Goal: Information Seeking & Learning: Learn about a topic

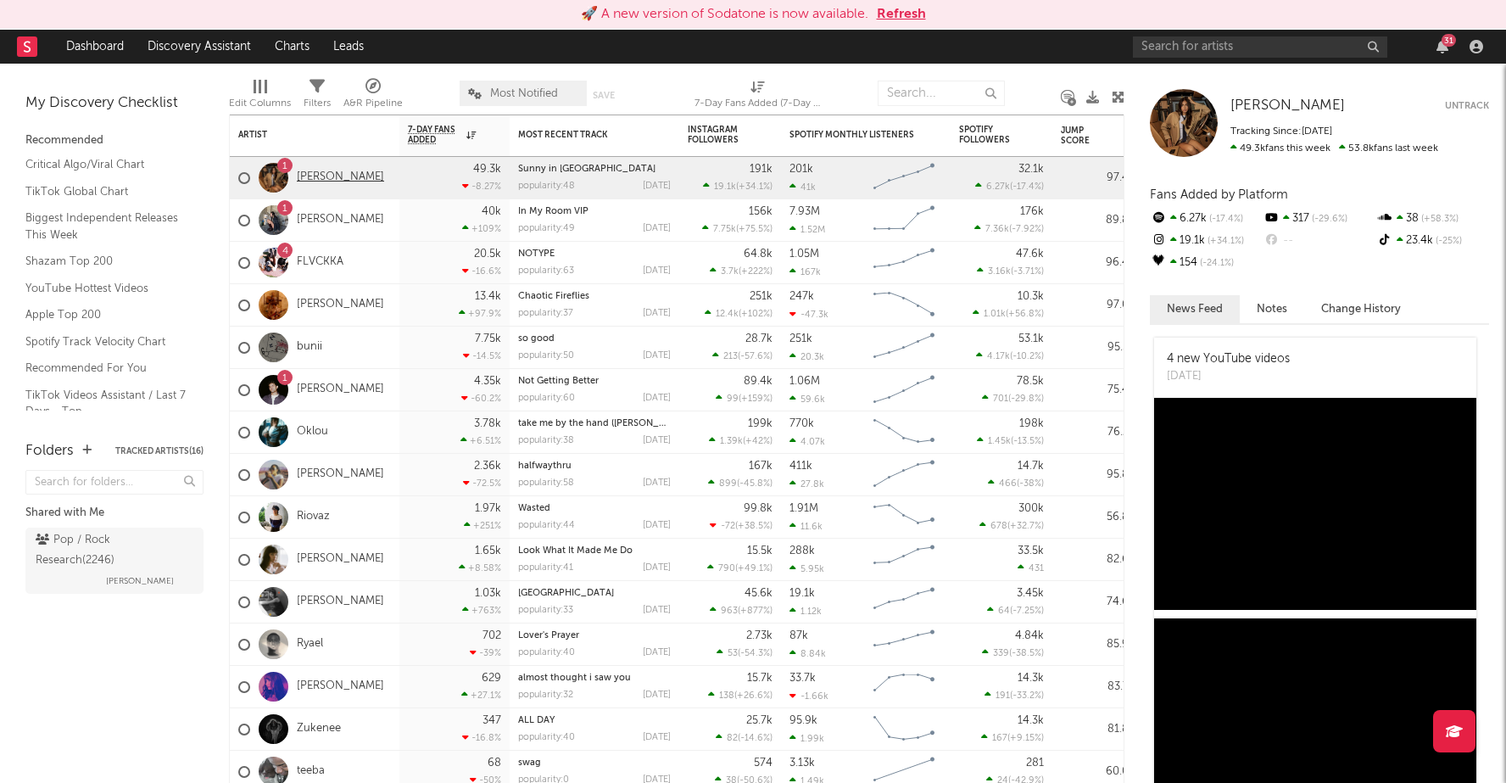
click at [338, 172] on link "[PERSON_NAME]" at bounding box center [340, 177] width 87 height 14
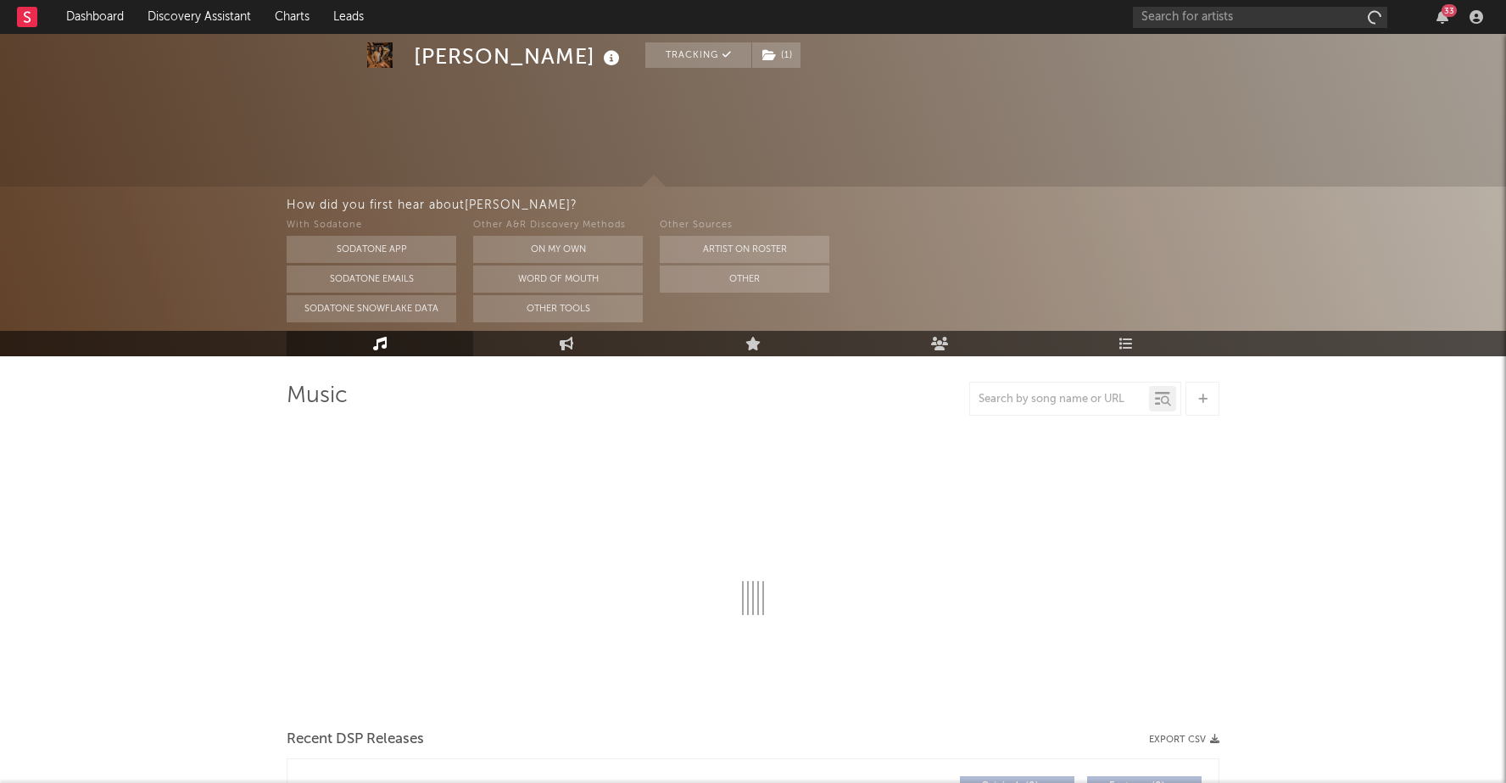
select select "6m"
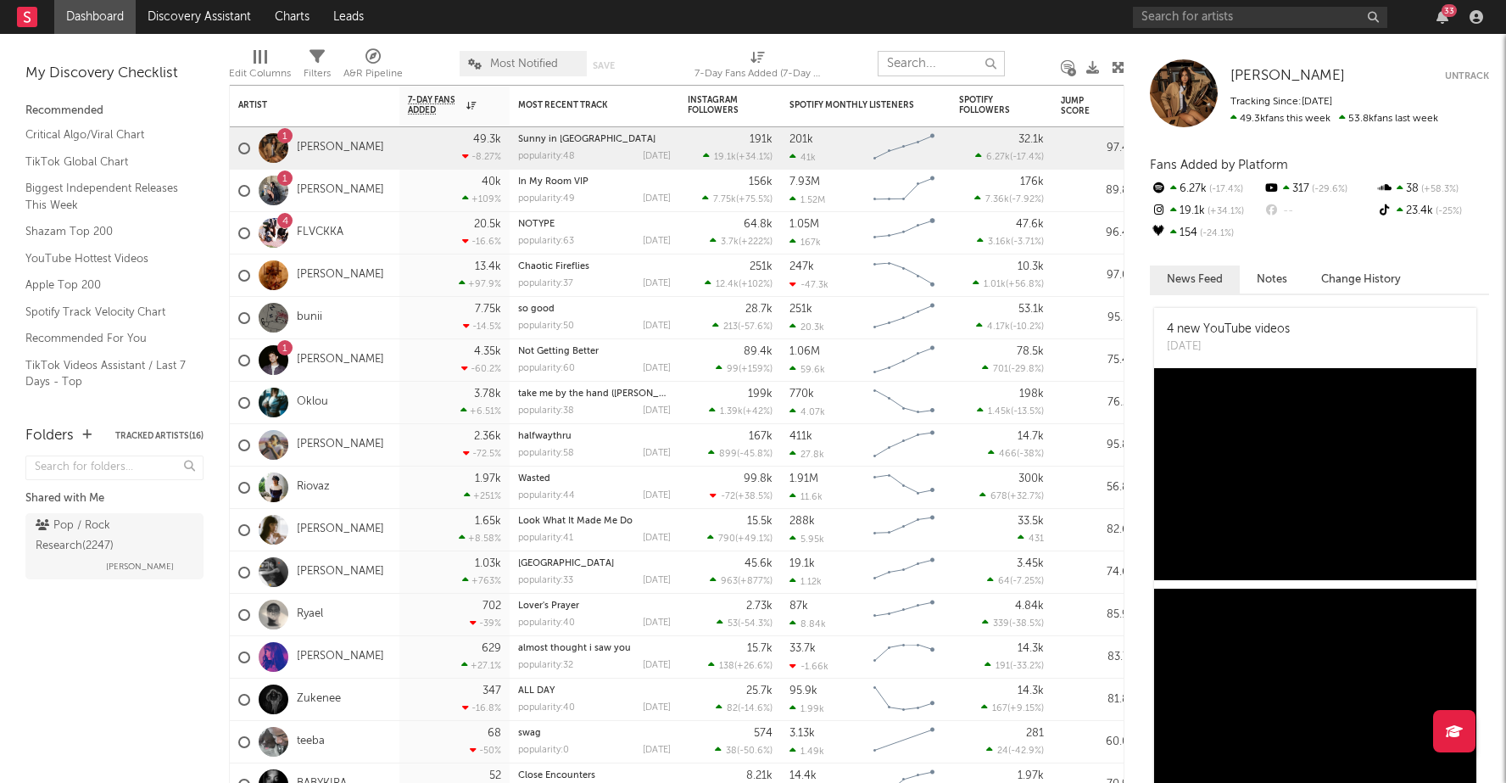
click at [907, 69] on input "text" at bounding box center [941, 63] width 127 height 25
click at [1199, 16] on input "text" at bounding box center [1260, 17] width 254 height 21
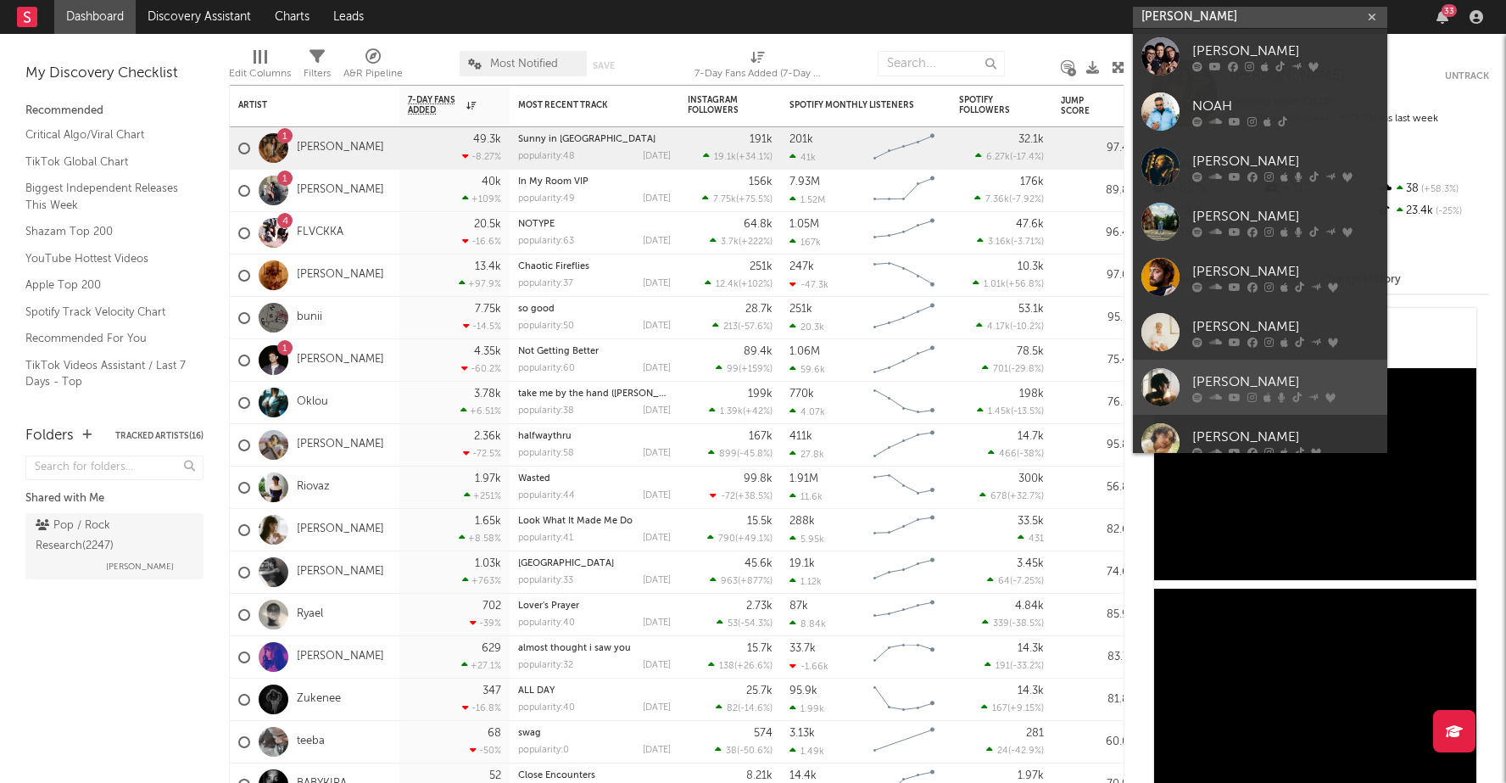
type input "[PERSON_NAME]"
click at [1215, 374] on div "[PERSON_NAME]" at bounding box center [1286, 382] width 187 height 20
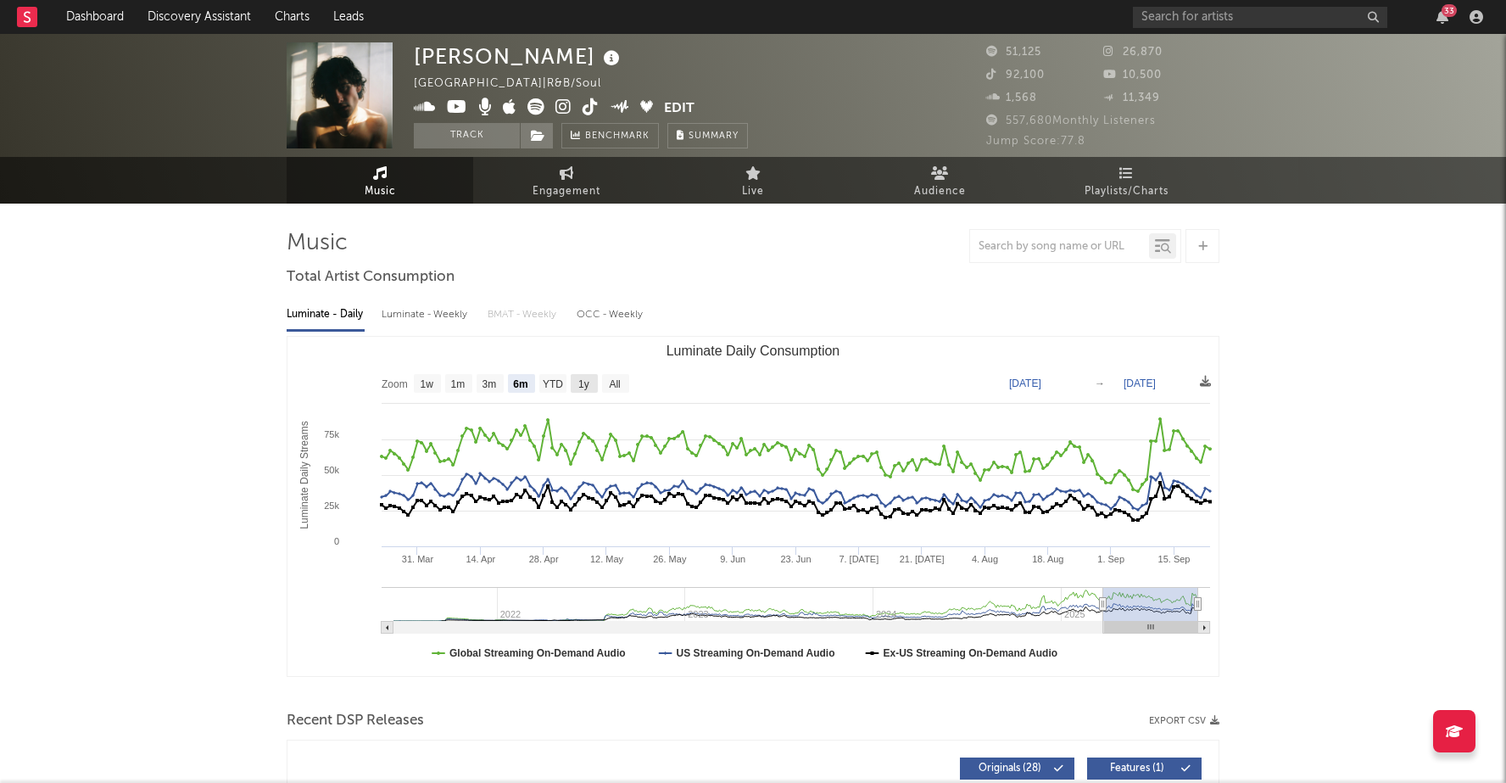
click at [578, 382] on text "1y" at bounding box center [583, 384] width 11 height 12
select select "1y"
type input "[DATE]"
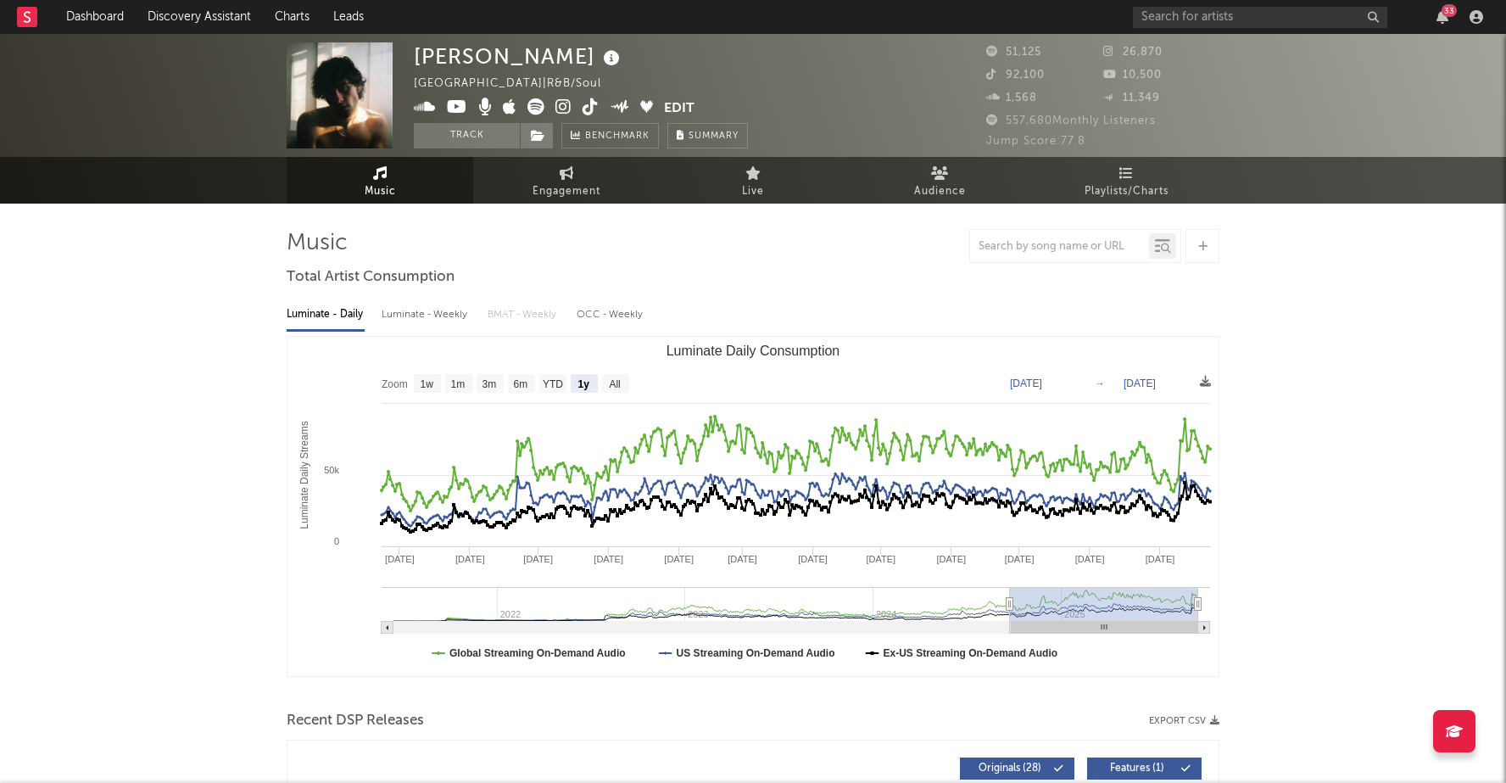
click at [601, 381] on rect "Luminate Daily Consumption" at bounding box center [753, 506] width 931 height 339
click at [610, 382] on text "All" at bounding box center [614, 384] width 11 height 12
select select "All"
type input "[DATE]"
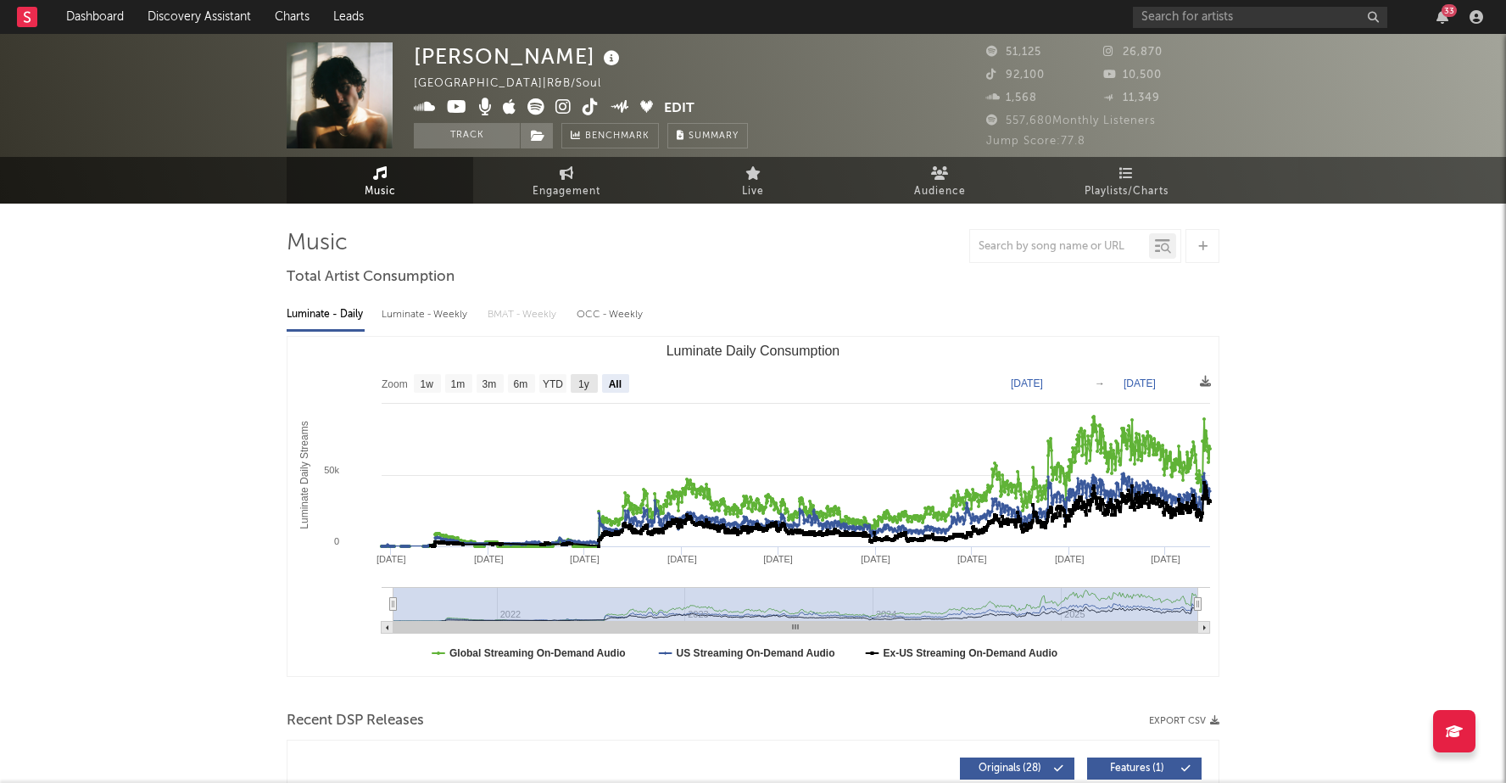
click at [586, 382] on text "1y" at bounding box center [583, 384] width 11 height 12
select select "1y"
type input "[DATE]"
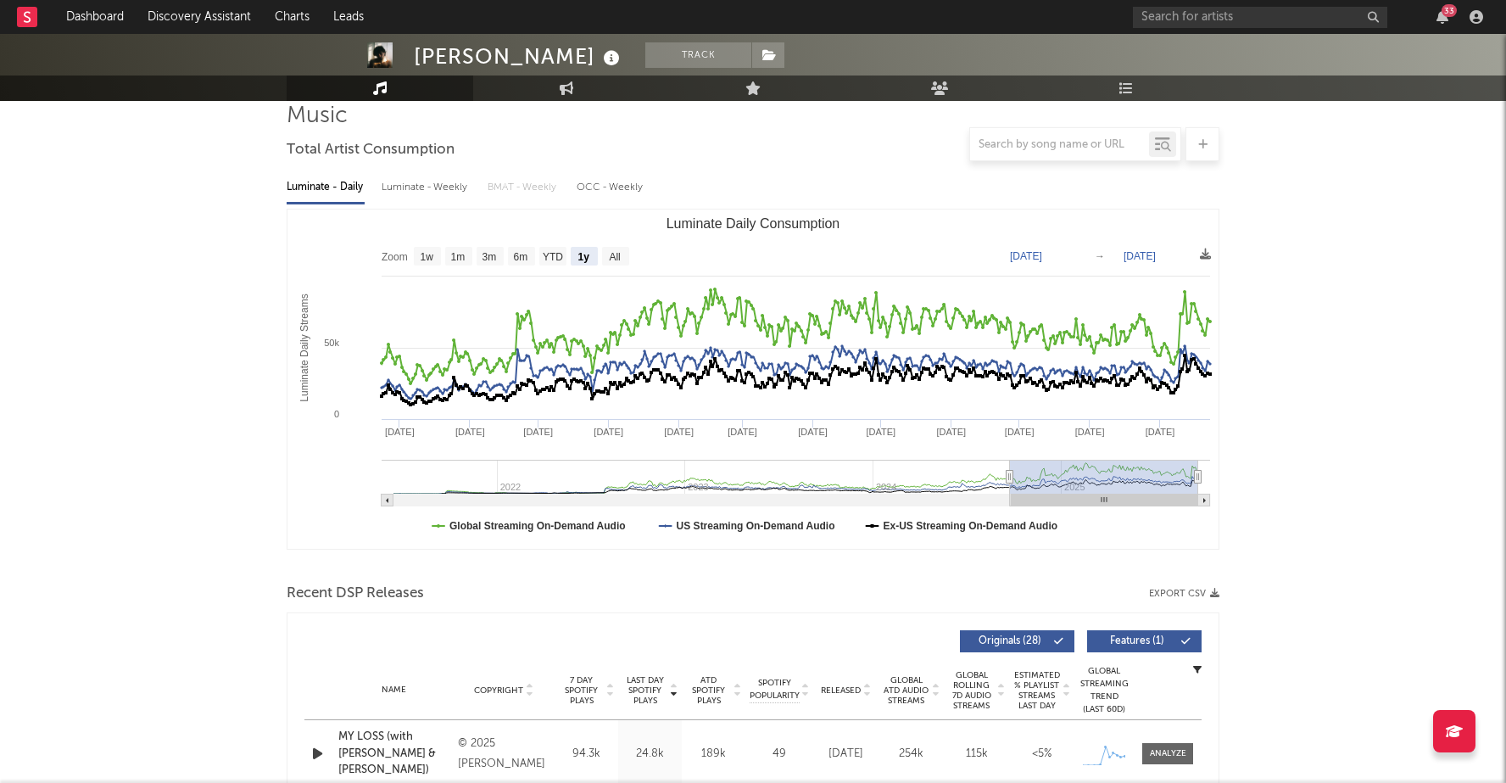
scroll to position [151, 0]
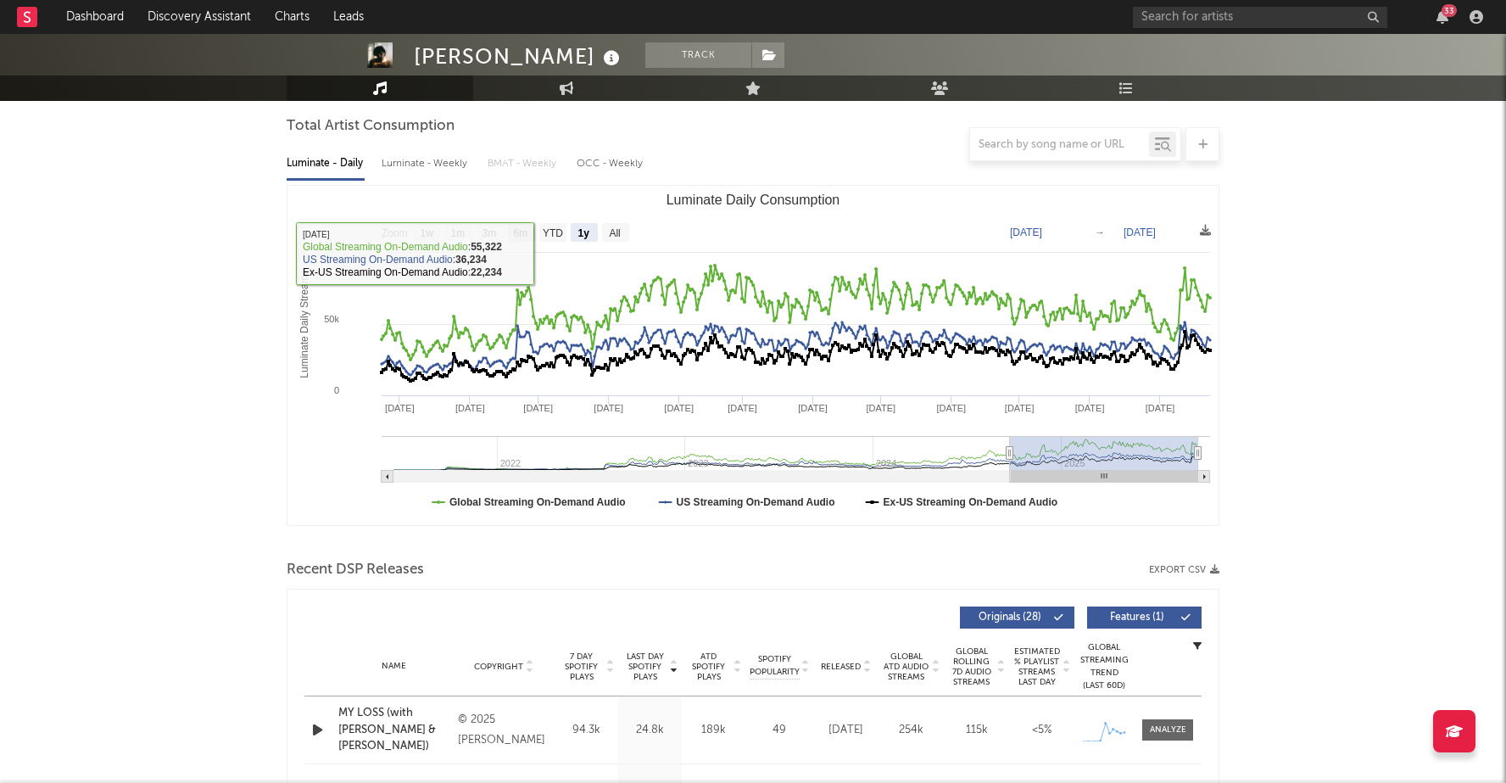
click at [519, 235] on text "6m" at bounding box center [521, 233] width 14 height 12
select select "6m"
type input "[DATE]"
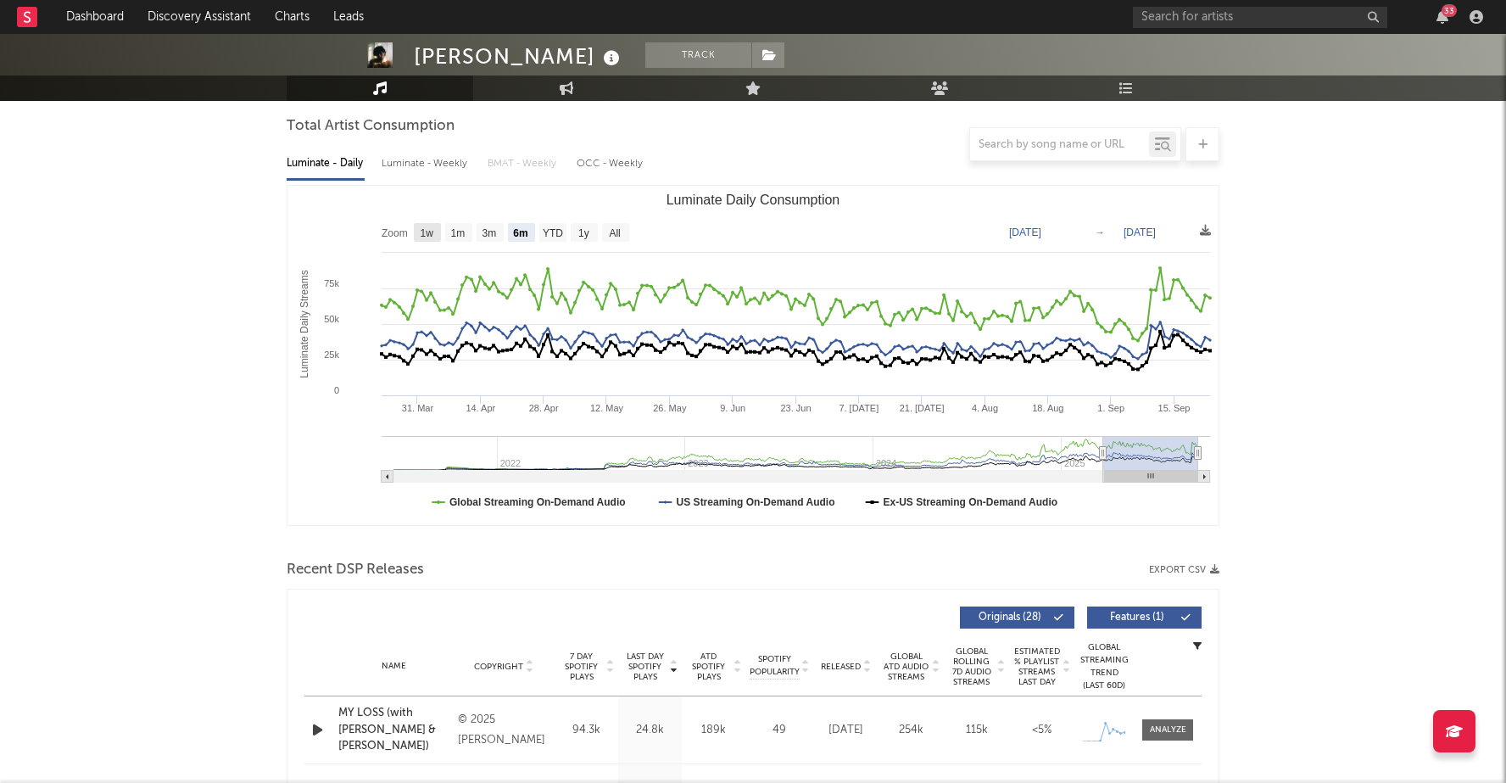
click at [415, 229] on rect "Luminate Daily Consumption" at bounding box center [427, 232] width 27 height 19
select select "1w"
type input "[DATE]"
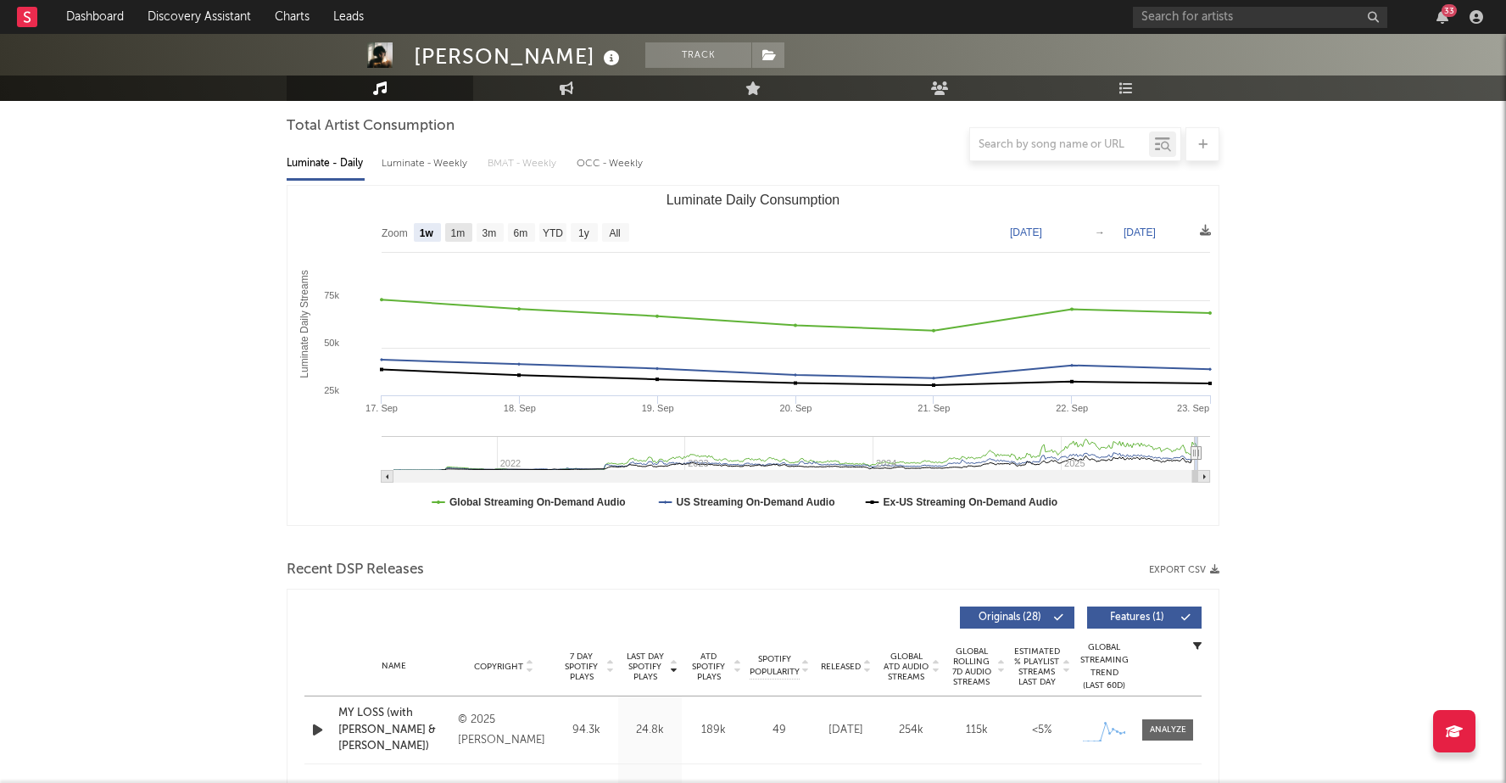
click at [453, 227] on text "1m" at bounding box center [458, 233] width 14 height 12
select select "1m"
type input "[DATE]"
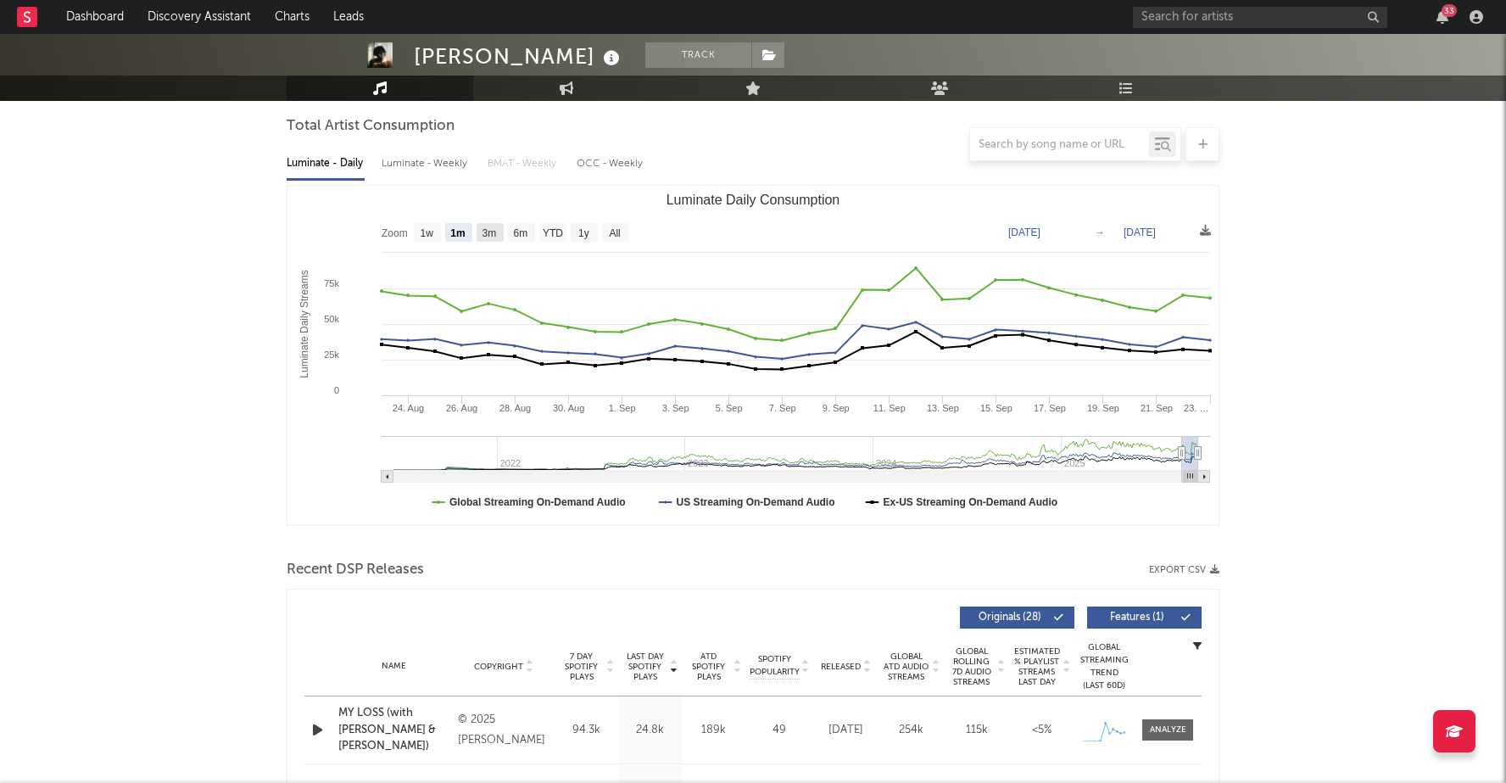
click at [492, 228] on text "3m" at bounding box center [490, 233] width 14 height 12
select select "3m"
type input "[DATE]"
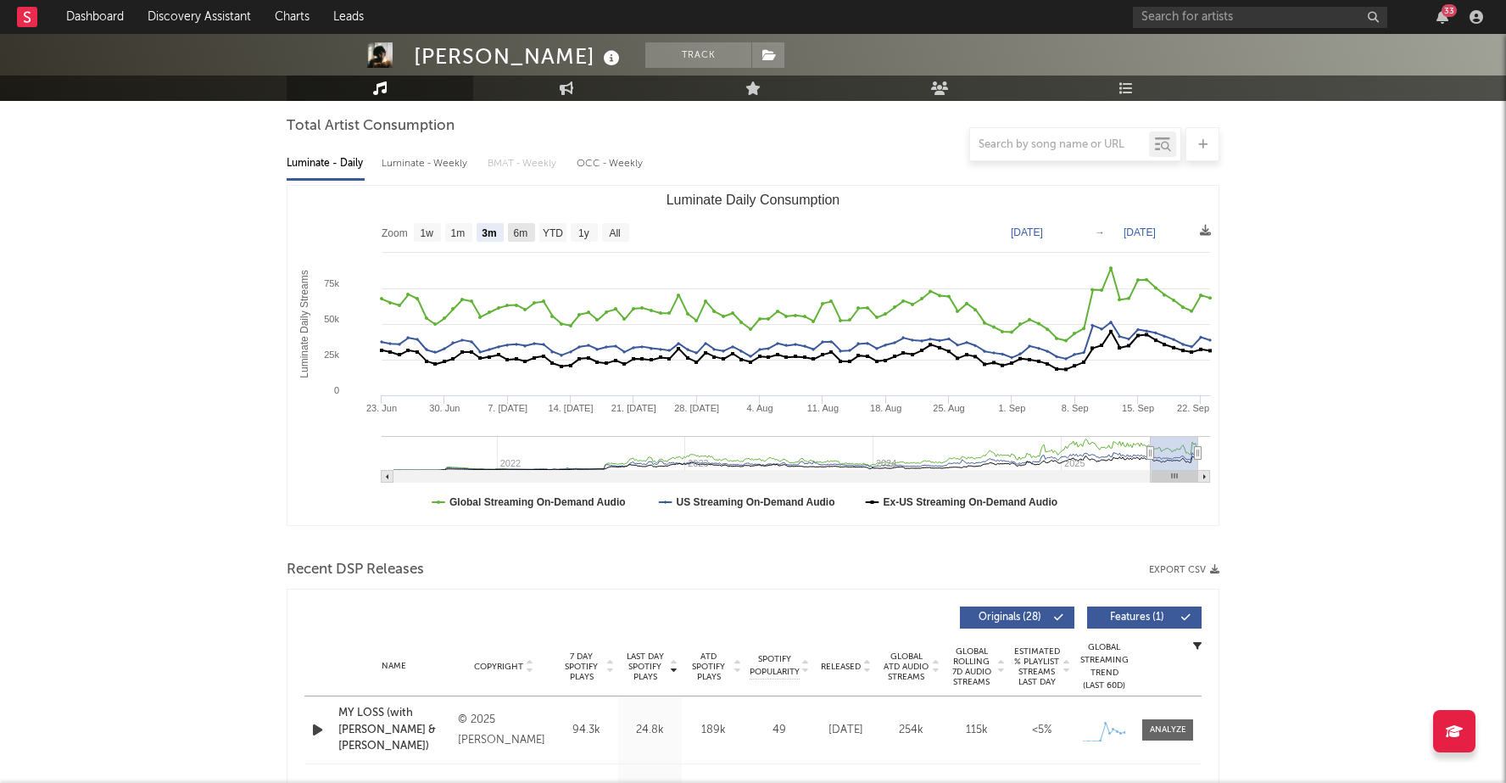
click at [523, 232] on text "6m" at bounding box center [521, 233] width 14 height 12
select select "6m"
type input "[DATE]"
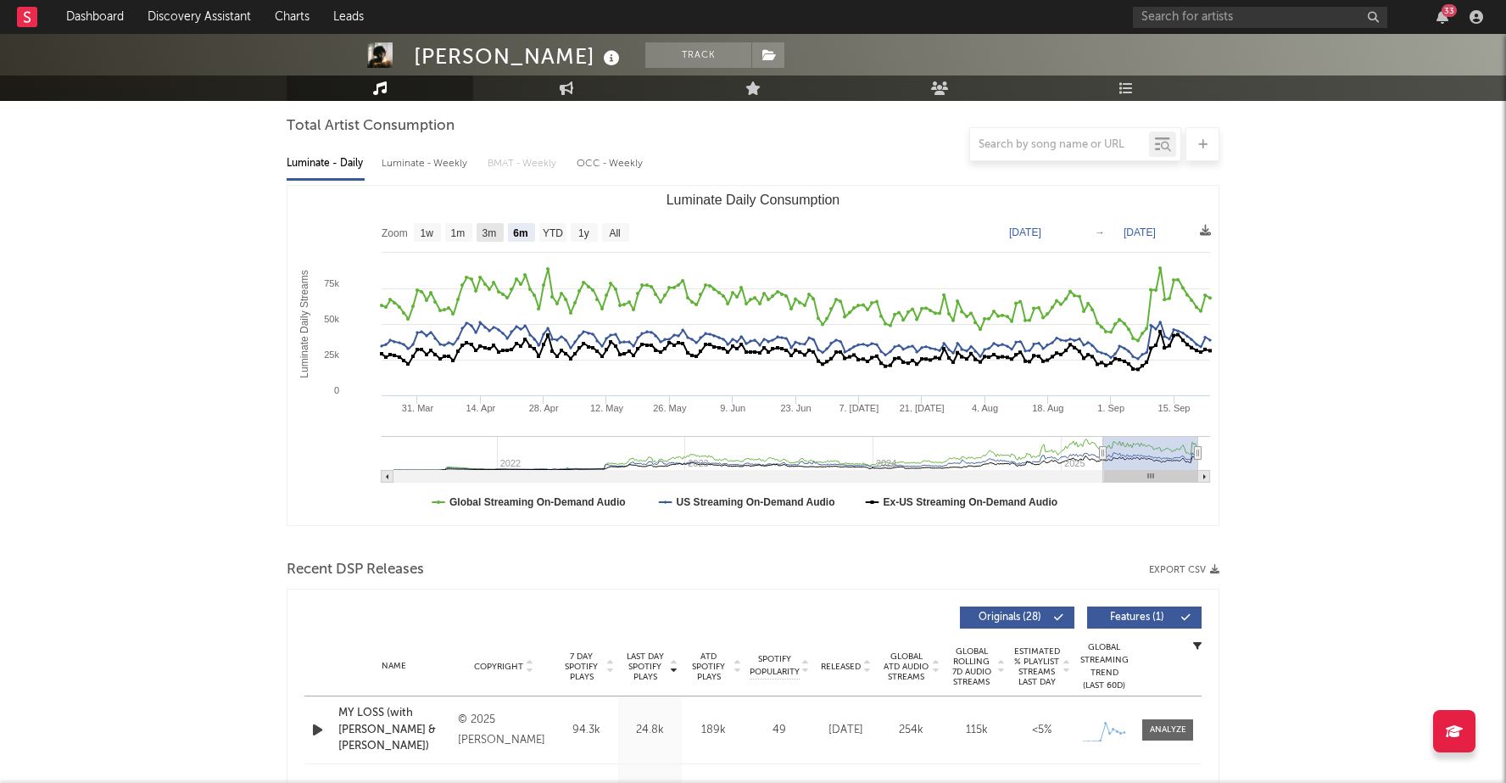
click at [484, 232] on text "3m" at bounding box center [490, 233] width 14 height 12
select select "3m"
type input "[DATE]"
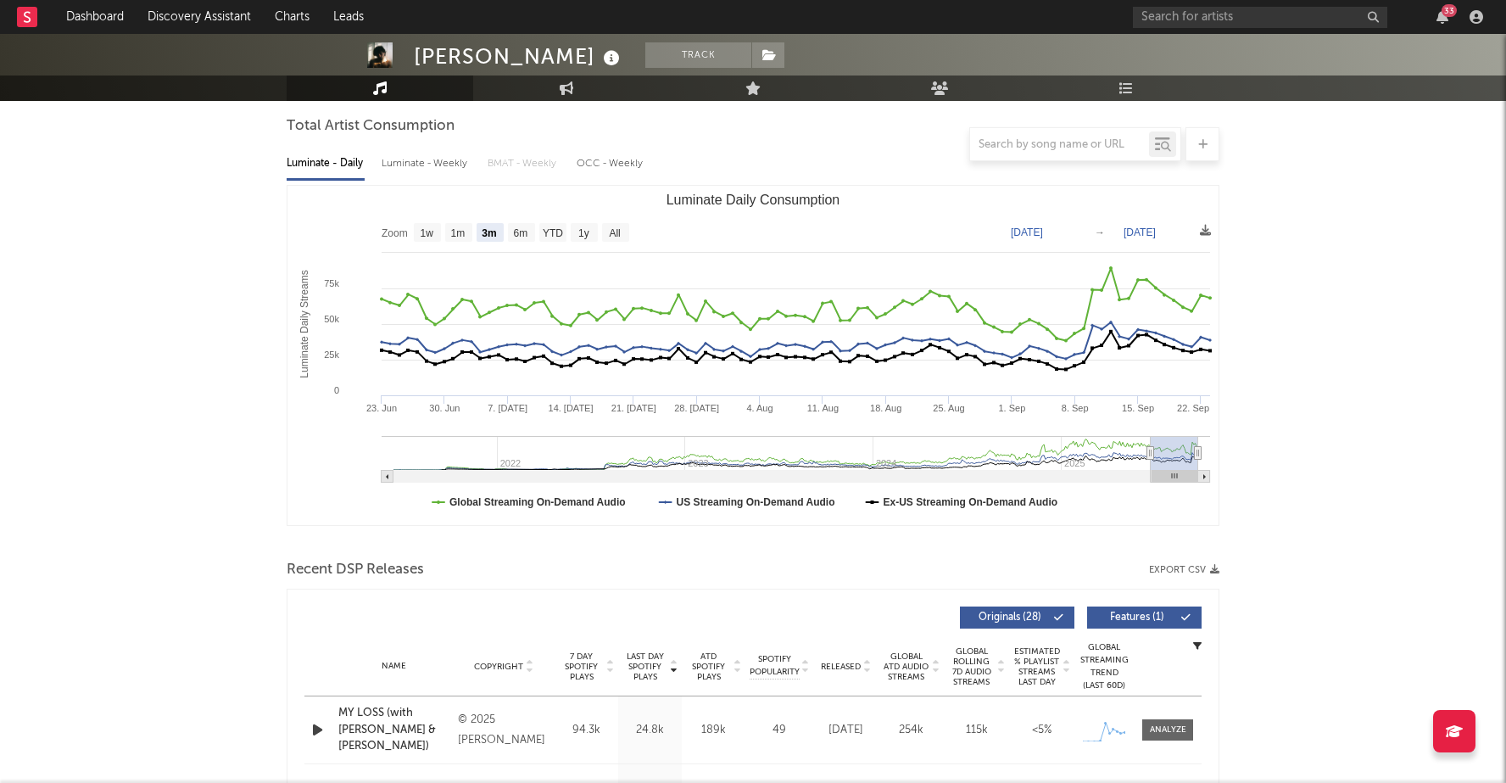
click at [506, 232] on rect "Luminate Daily Consumption" at bounding box center [753, 355] width 931 height 339
click at [522, 232] on text "6m" at bounding box center [521, 233] width 14 height 12
select select "6m"
type input "[DATE]"
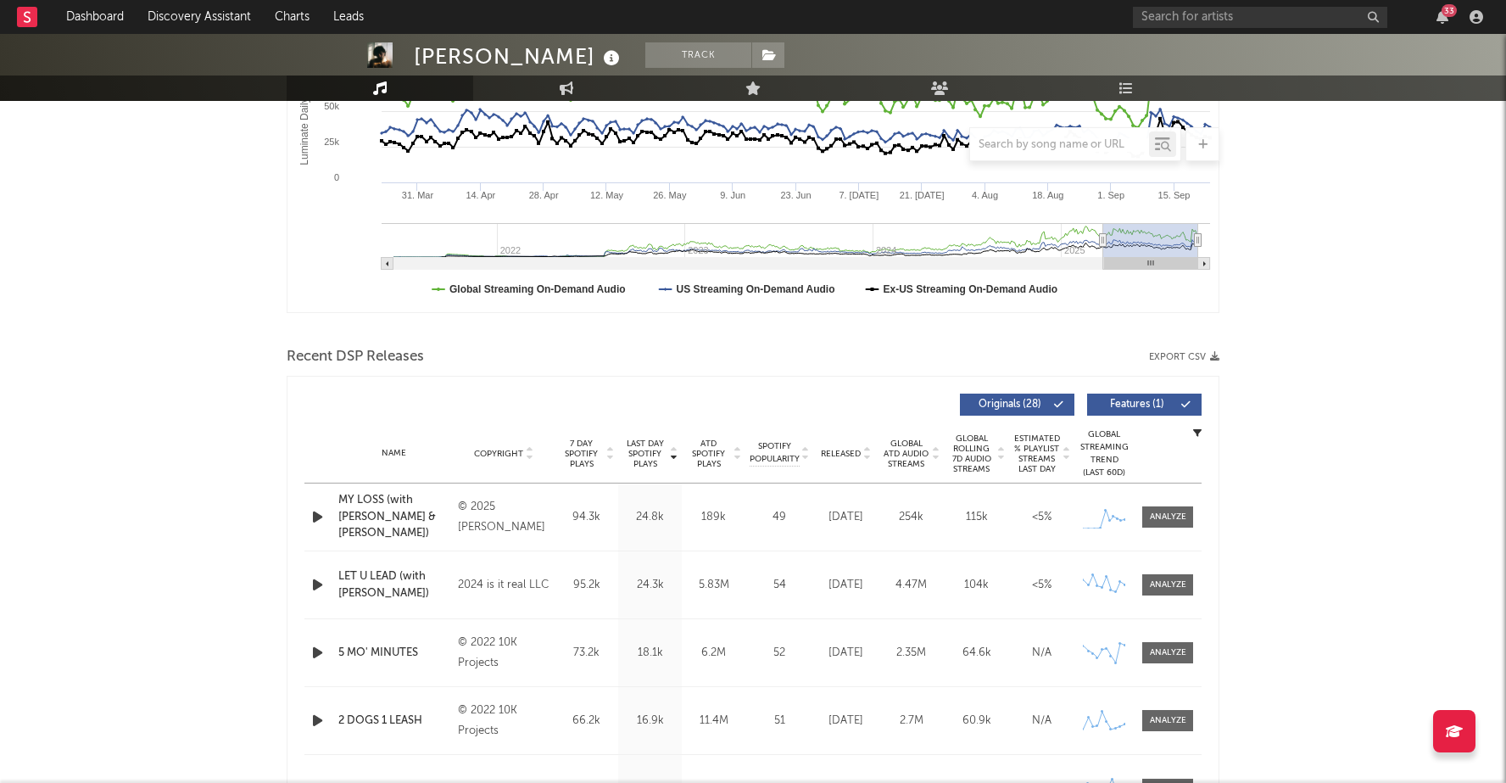
scroll to position [0, 0]
